Goal: Communication & Community: Answer question/provide support

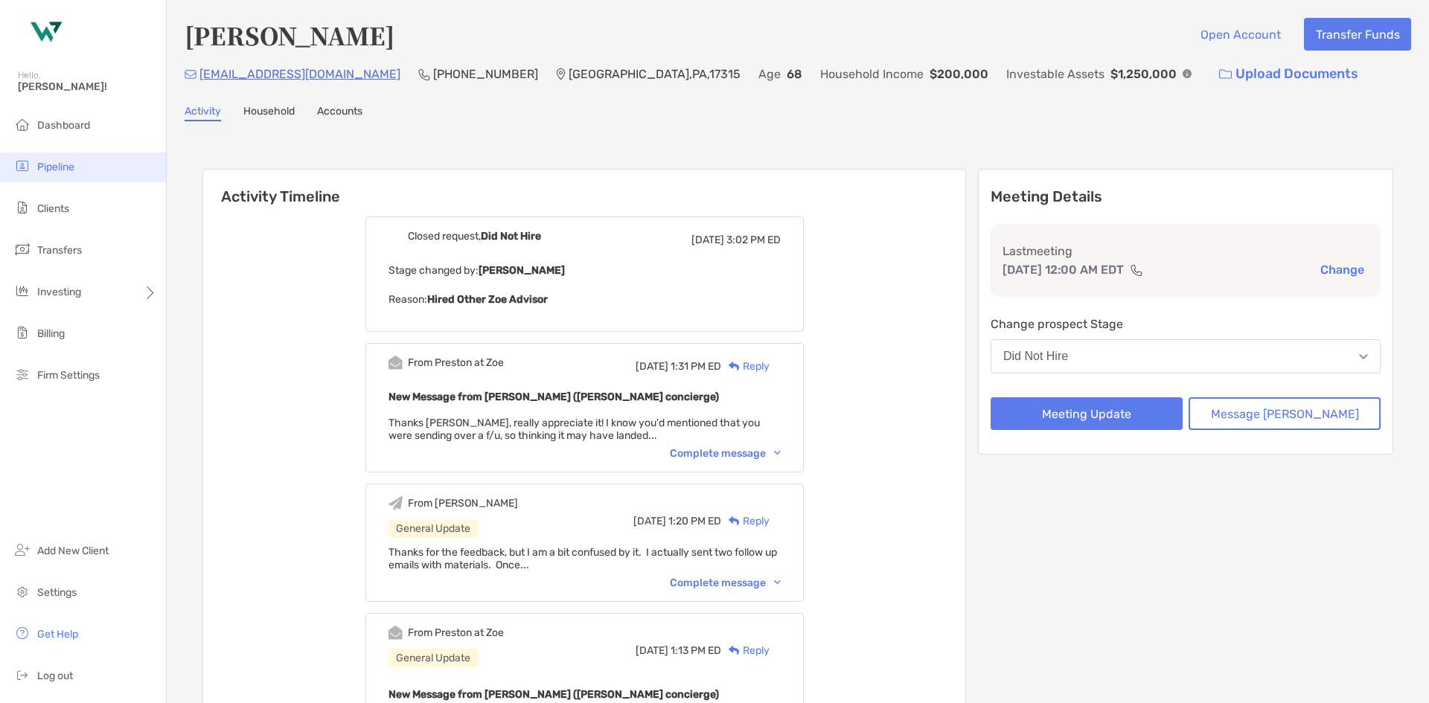
click at [91, 167] on li "Pipeline" at bounding box center [83, 168] width 166 height 30
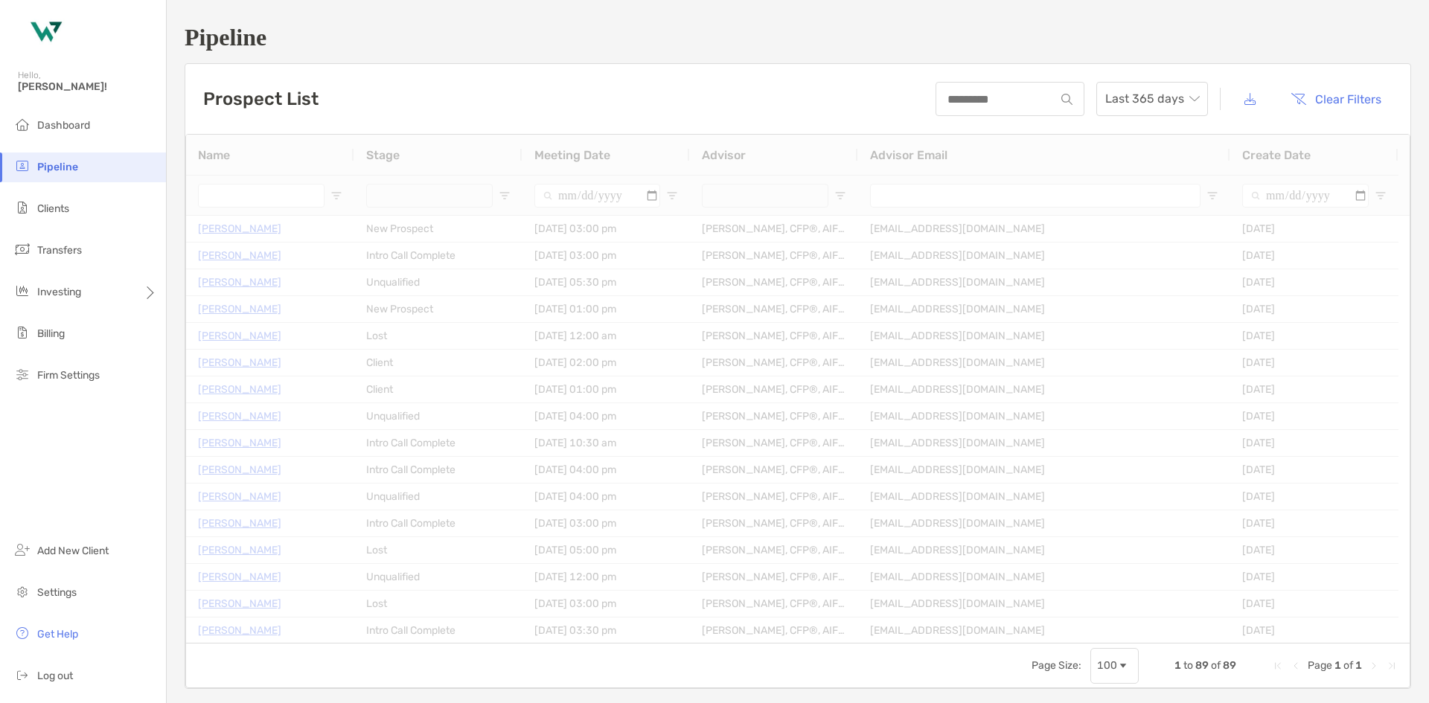
type input "**********"
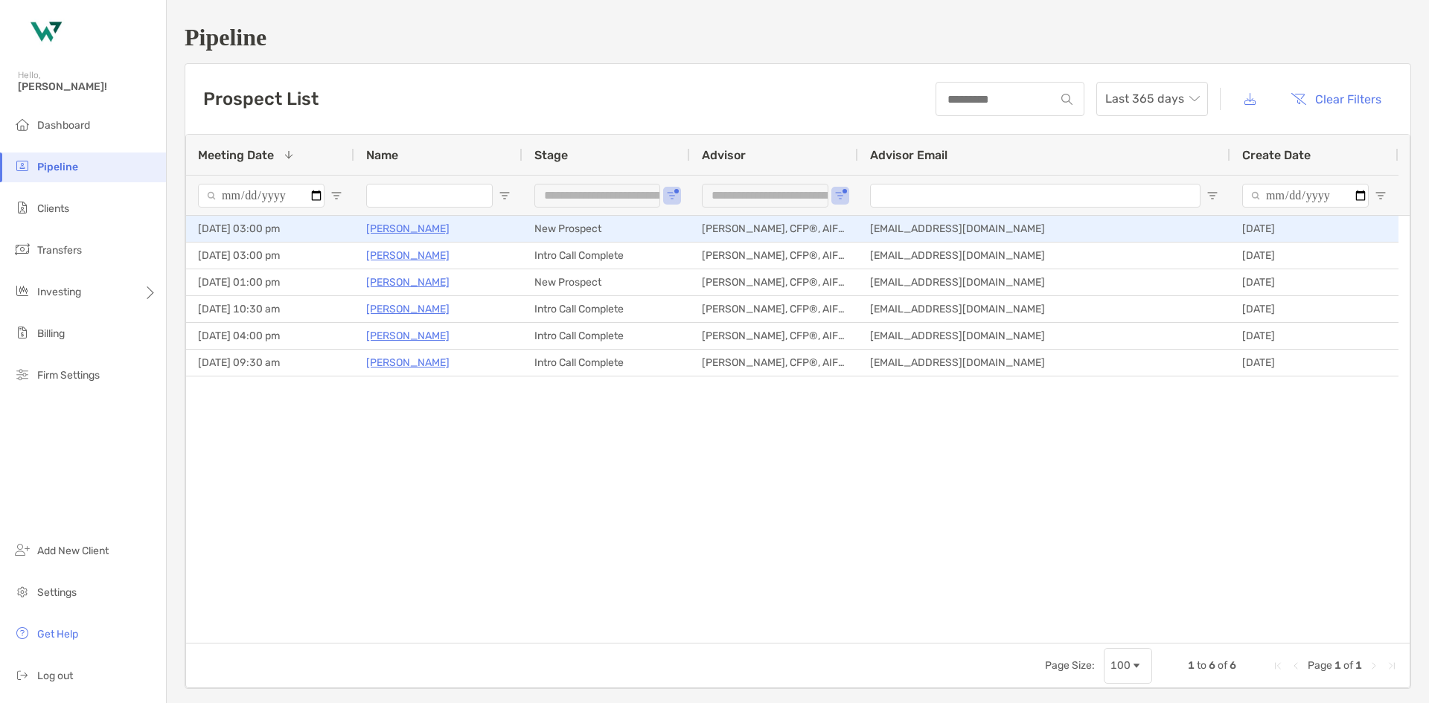
click at [429, 230] on p "[PERSON_NAME]" at bounding box center [407, 229] width 83 height 19
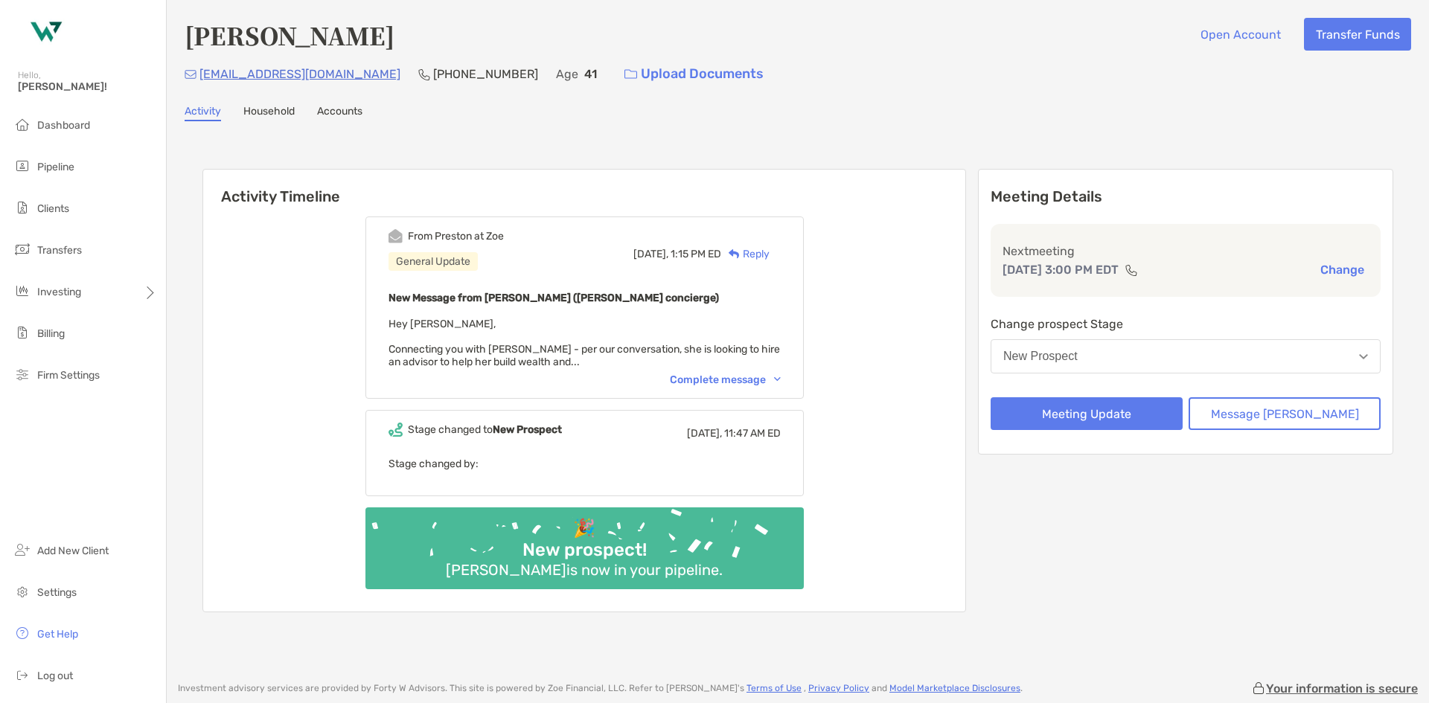
click at [746, 374] on div "Complete message" at bounding box center [725, 380] width 111 height 13
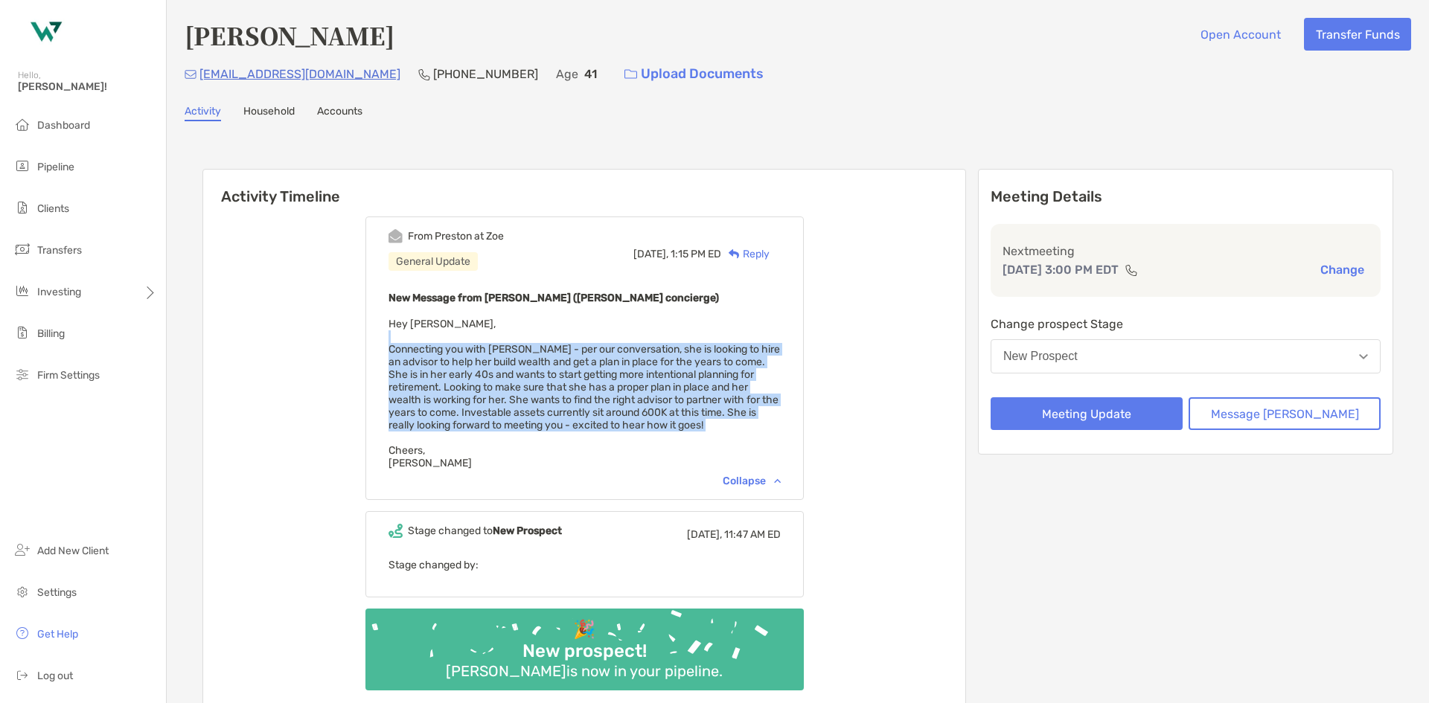
drag, startPoint x: 600, startPoint y: 376, endPoint x: 769, endPoint y: 436, distance: 179.3
click at [769, 436] on div "New Message from Preston Buhrmaster (Zoe concierge) Hey Mike, Connecting you wi…" at bounding box center [584, 379] width 392 height 181
click at [749, 430] on div "New Message from Preston Buhrmaster (Zoe concierge) Hey Mike, Connecting you wi…" at bounding box center [584, 379] width 392 height 181
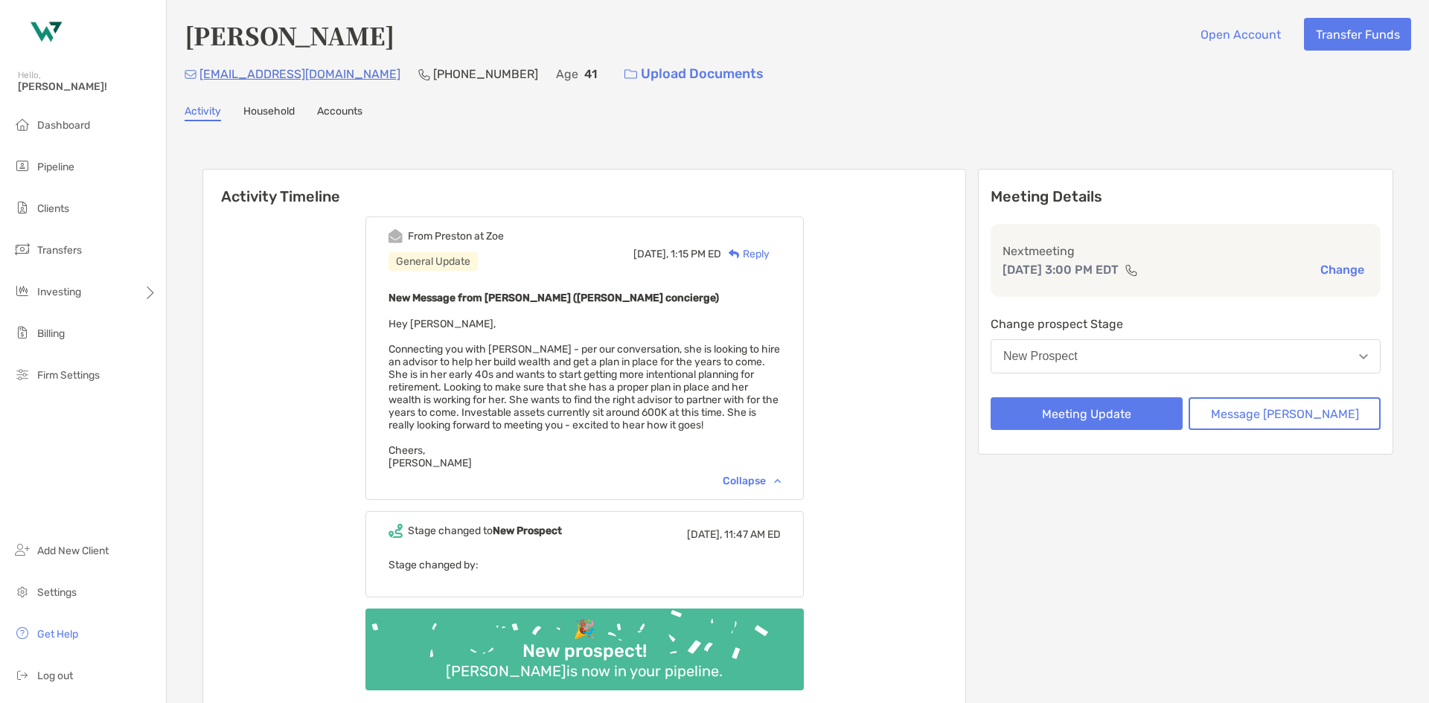
drag, startPoint x: 357, startPoint y: 31, endPoint x: 169, endPoint y: 31, distance: 188.3
click at [169, 31] on div "Leeann Bonaventura Open Account Transfer Funds ivybear98@yahoo.com (339) 927-00…" at bounding box center [798, 384] width 1262 height 768
